Goal: Use online tool/utility: Utilize a website feature to perform a specific function

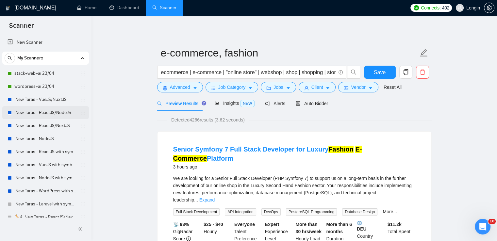
click at [56, 113] on link ".New Taras - ReactJS/NodeJS." at bounding box center [45, 112] width 62 height 13
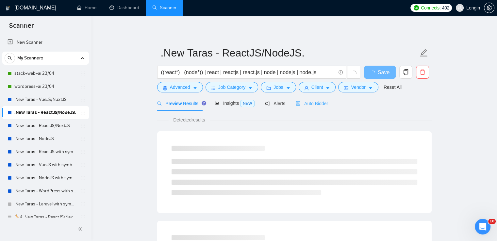
click at [316, 108] on div "Auto Bidder" at bounding box center [312, 103] width 32 height 15
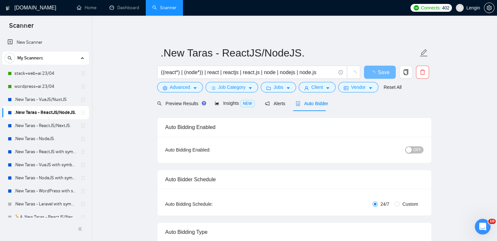
radio input "false"
radio input "true"
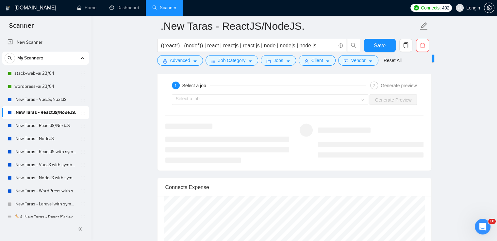
scroll to position [1382, 0]
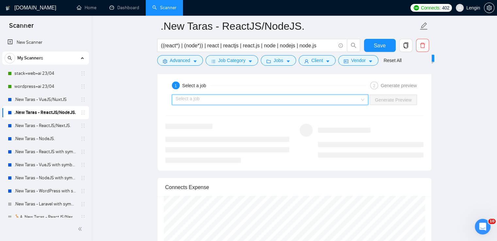
click at [360, 97] on input "search" at bounding box center [268, 100] width 184 height 10
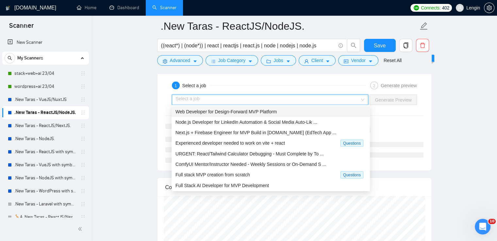
click at [308, 112] on div "Web Developer for Design-Forward MVP Platform" at bounding box center [271, 111] width 191 height 7
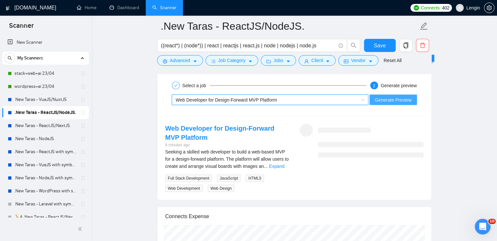
click at [394, 99] on span "Generate Preview" at bounding box center [393, 99] width 37 height 7
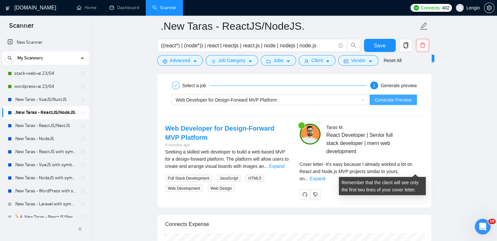
scroll to position [1429, 0]
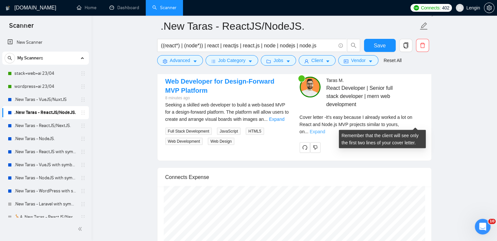
click at [325, 129] on link "Expand" at bounding box center [317, 131] width 15 height 5
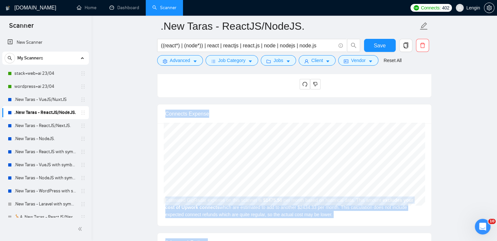
scroll to position [1751, 0]
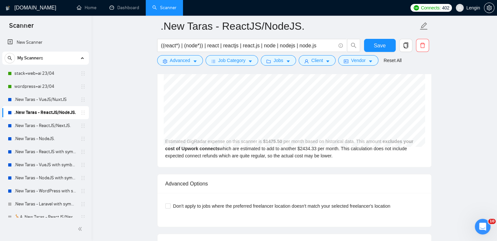
drag, startPoint x: 297, startPoint y: 94, endPoint x: 339, endPoint y: 74, distance: 45.9
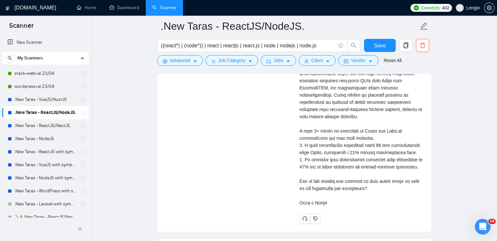
scroll to position [1554, 0]
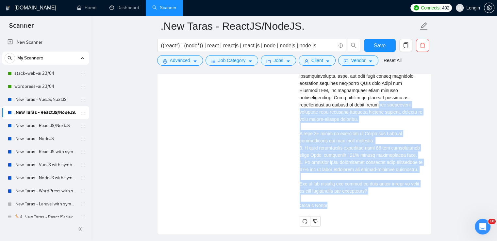
drag, startPoint x: 327, startPoint y: 197, endPoint x: 323, endPoint y: 101, distance: 95.3
click at [323, 101] on div "Cover letter" at bounding box center [362, 101] width 124 height 216
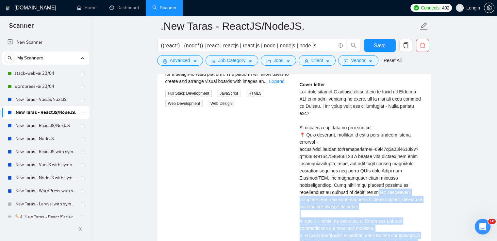
scroll to position [1474, 0]
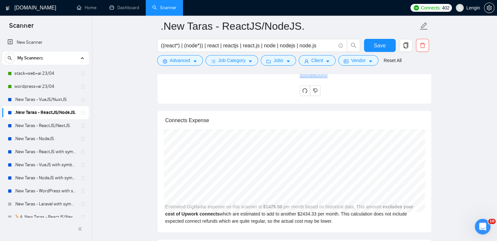
drag, startPoint x: 299, startPoint y: 83, endPoint x: 336, endPoint y: 89, distance: 36.8
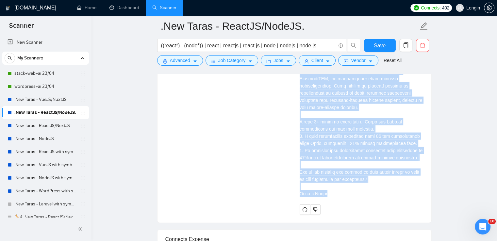
scroll to position [1566, 0]
copy div "Lo'i dolo sitamet C adipisc elitse d eiu te Incid utl Etdo.ma ALI enimadmi veni…"
